Goal: Task Accomplishment & Management: Manage account settings

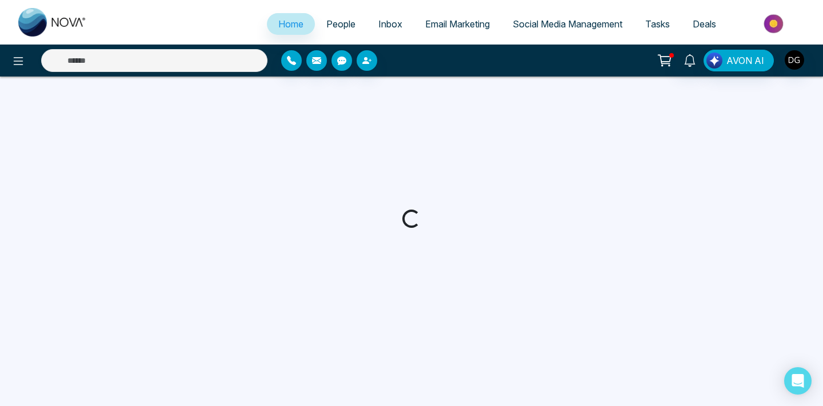
select select "*"
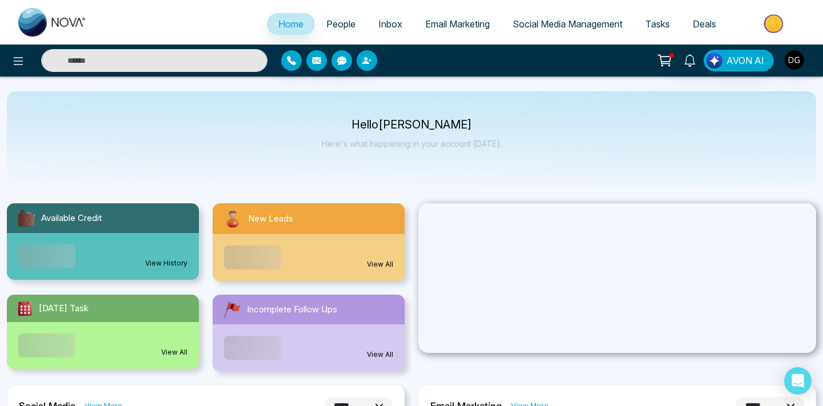
click at [332, 25] on span "People" at bounding box center [340, 23] width 29 height 11
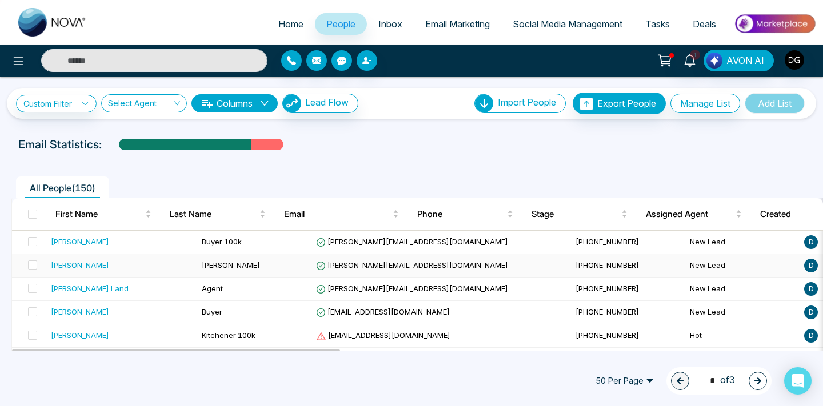
click at [197, 259] on td "[PERSON_NAME]" at bounding box center [254, 265] width 114 height 23
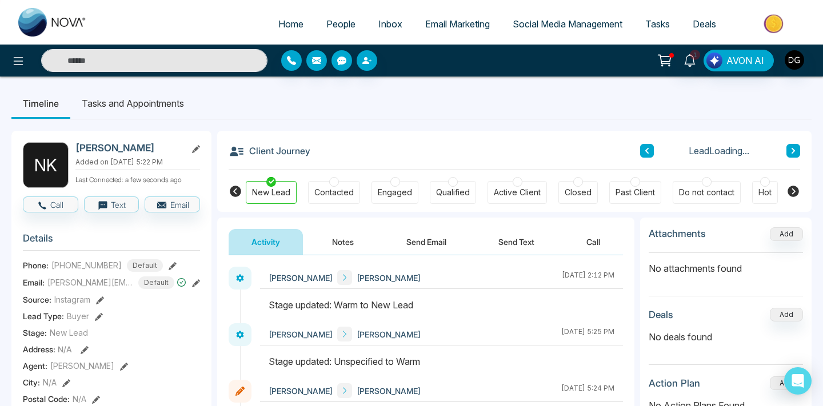
click at [332, 240] on button "Notes" at bounding box center [342, 242] width 67 height 26
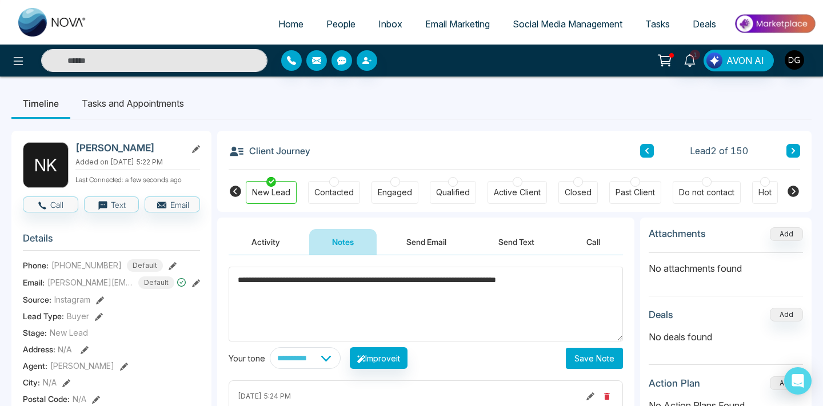
type textarea "**********"
click at [570, 355] on button "Save Note" at bounding box center [594, 358] width 57 height 21
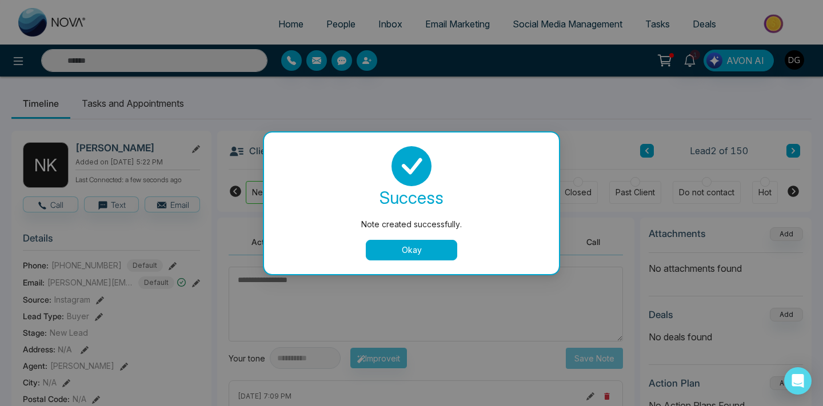
click at [452, 254] on button "Okay" at bounding box center [411, 250] width 91 height 21
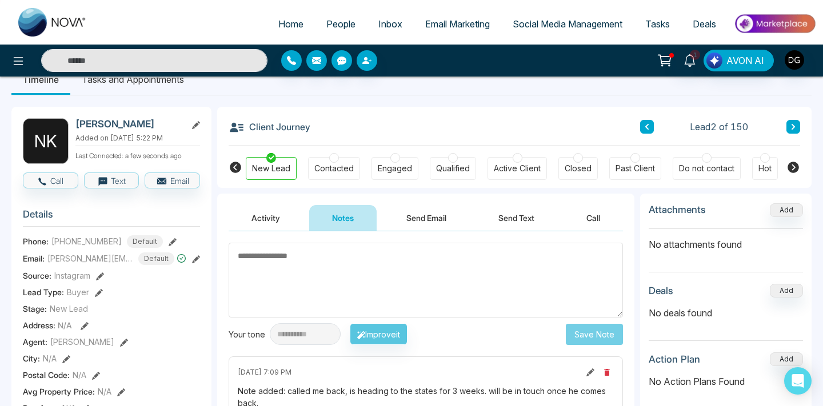
scroll to position [29, 0]
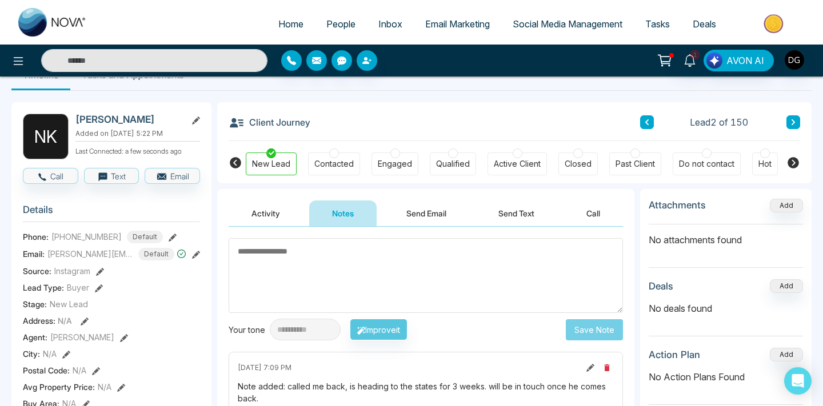
click at [330, 25] on span "People" at bounding box center [340, 23] width 29 height 11
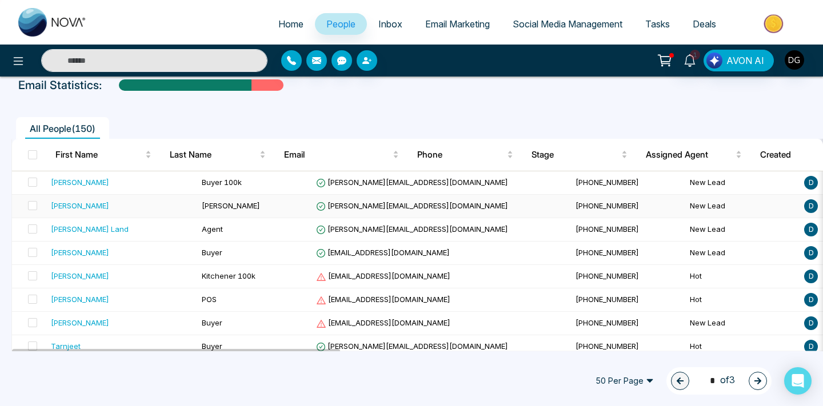
scroll to position [64, 0]
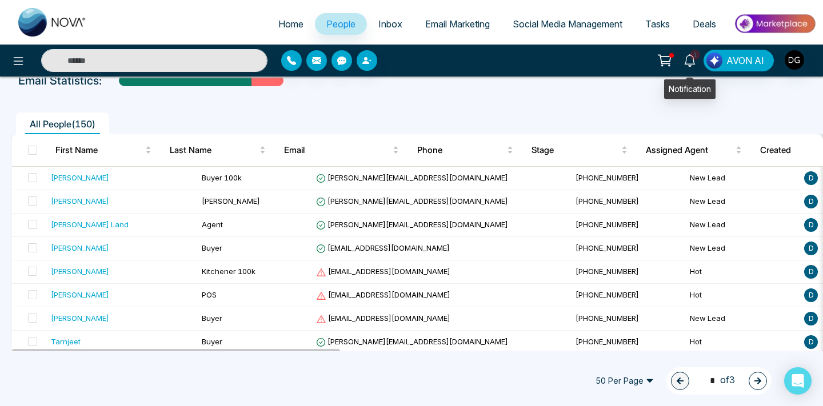
click at [697, 59] on span "1" at bounding box center [695, 55] width 10 height 10
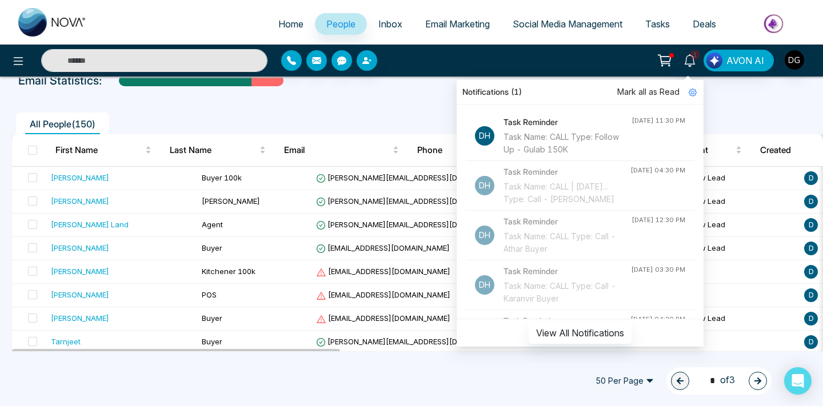
click at [361, 107] on div "All People ( 150 )" at bounding box center [412, 119] width 814 height 29
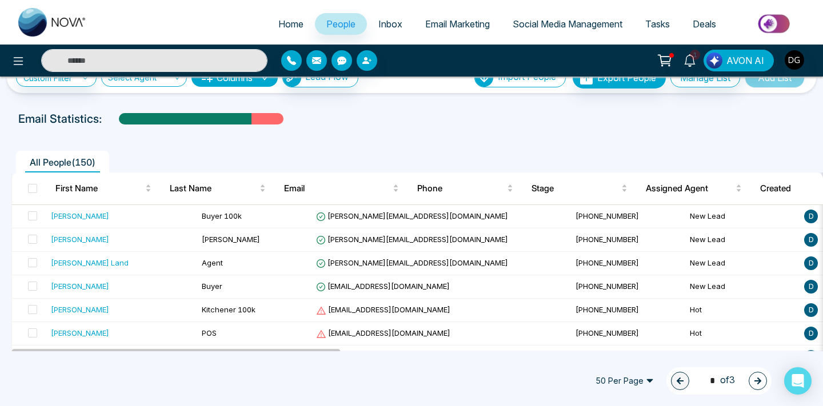
scroll to position [18, 0]
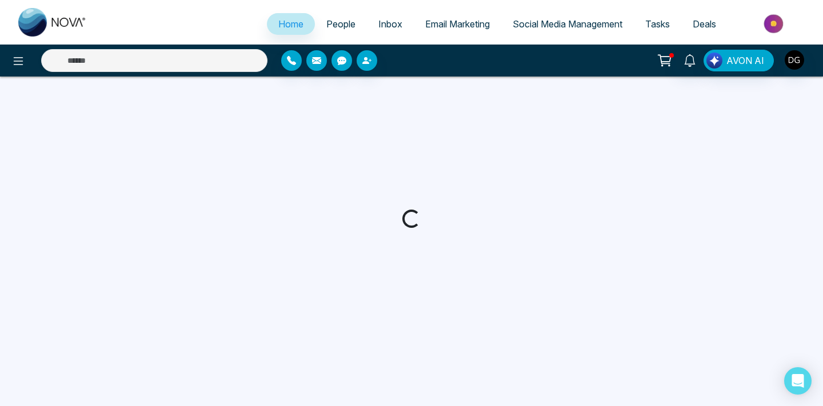
select select "*"
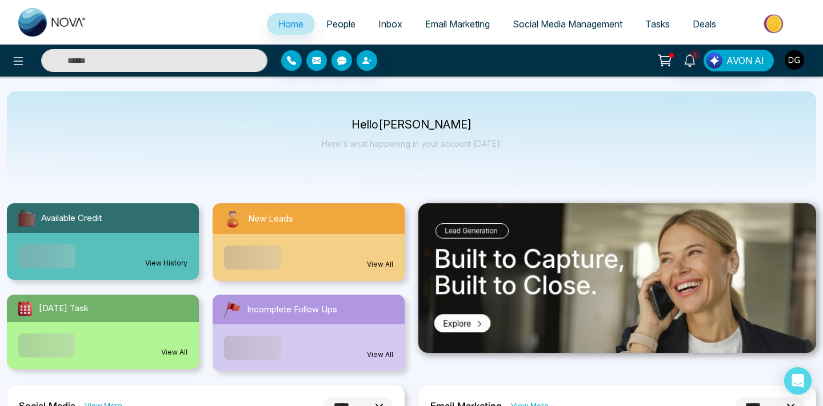
click at [333, 26] on span "People" at bounding box center [340, 23] width 29 height 11
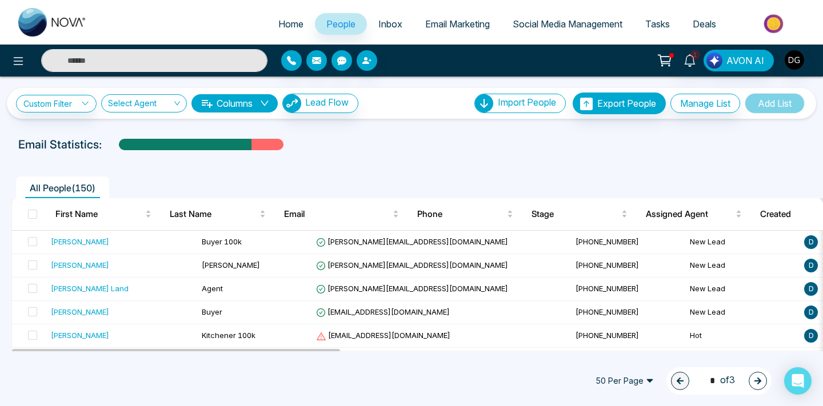
click at [760, 383] on icon "button" at bounding box center [758, 381] width 8 height 8
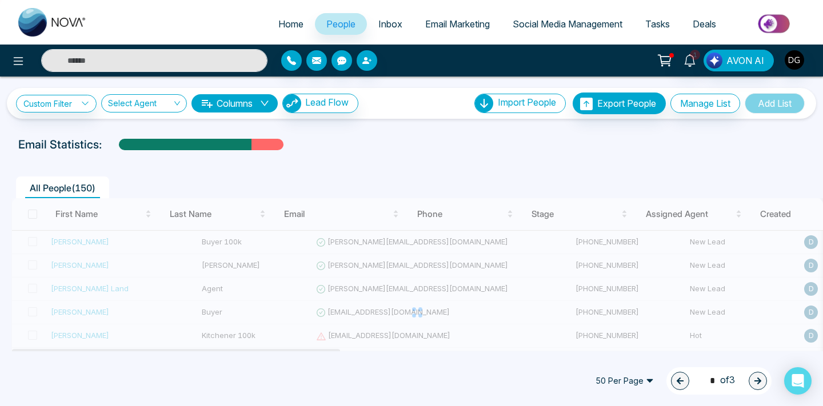
type input "*"
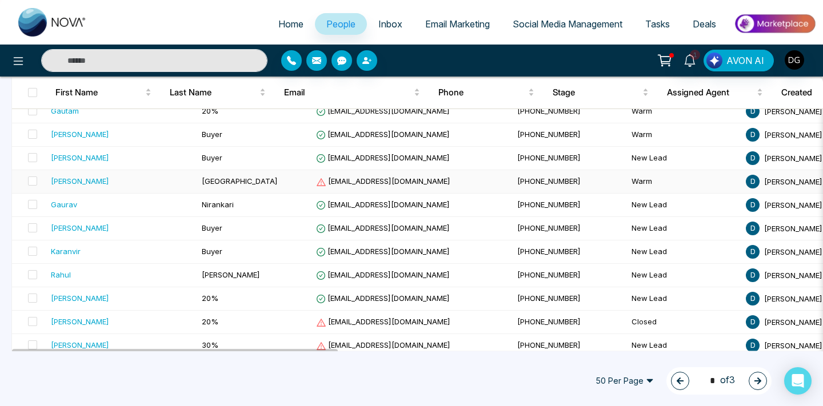
scroll to position [487, 0]
